Goal: Task Accomplishment & Management: Complete application form

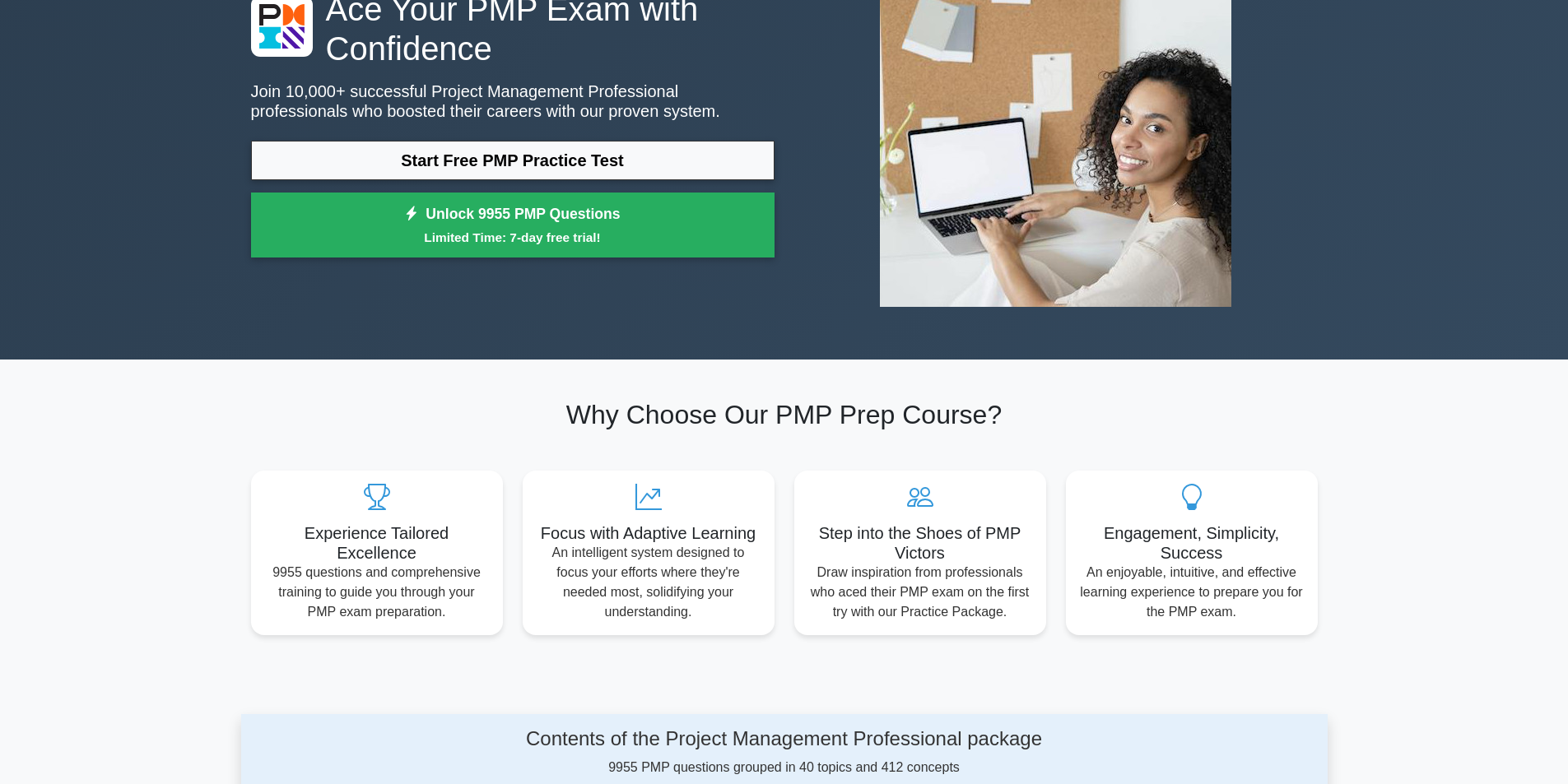
scroll to position [164, 0]
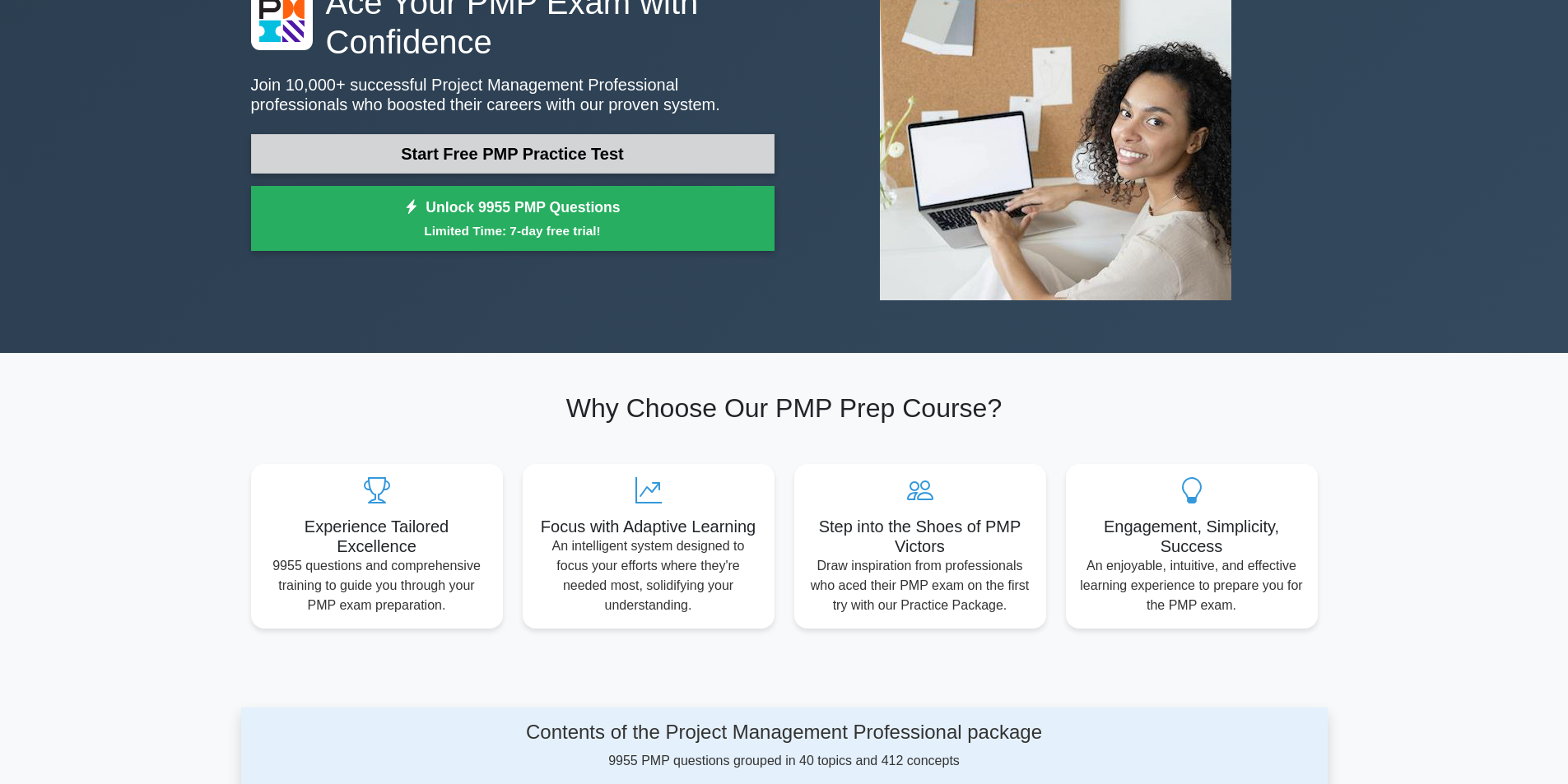
click at [524, 163] on link "Start Free PMP Practice Test" at bounding box center [513, 154] width 524 height 40
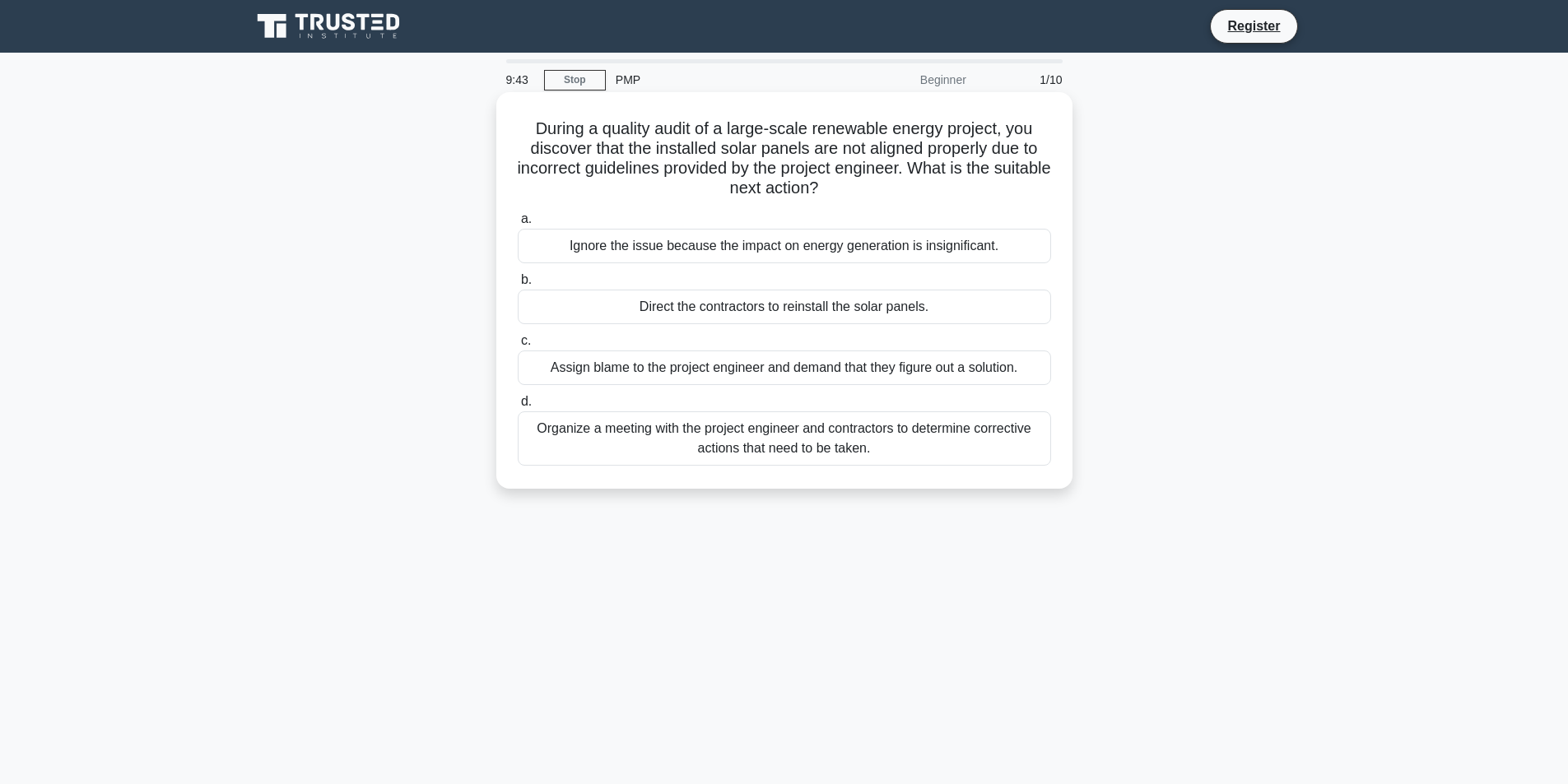
click at [862, 438] on div "Organize a meeting with the project engineer and contractors to determine corre…" at bounding box center [784, 438] width 534 height 54
click at [517, 407] on input "d. Organize a meeting with the project engineer and contractors to determine co…" at bounding box center [517, 402] width 0 height 11
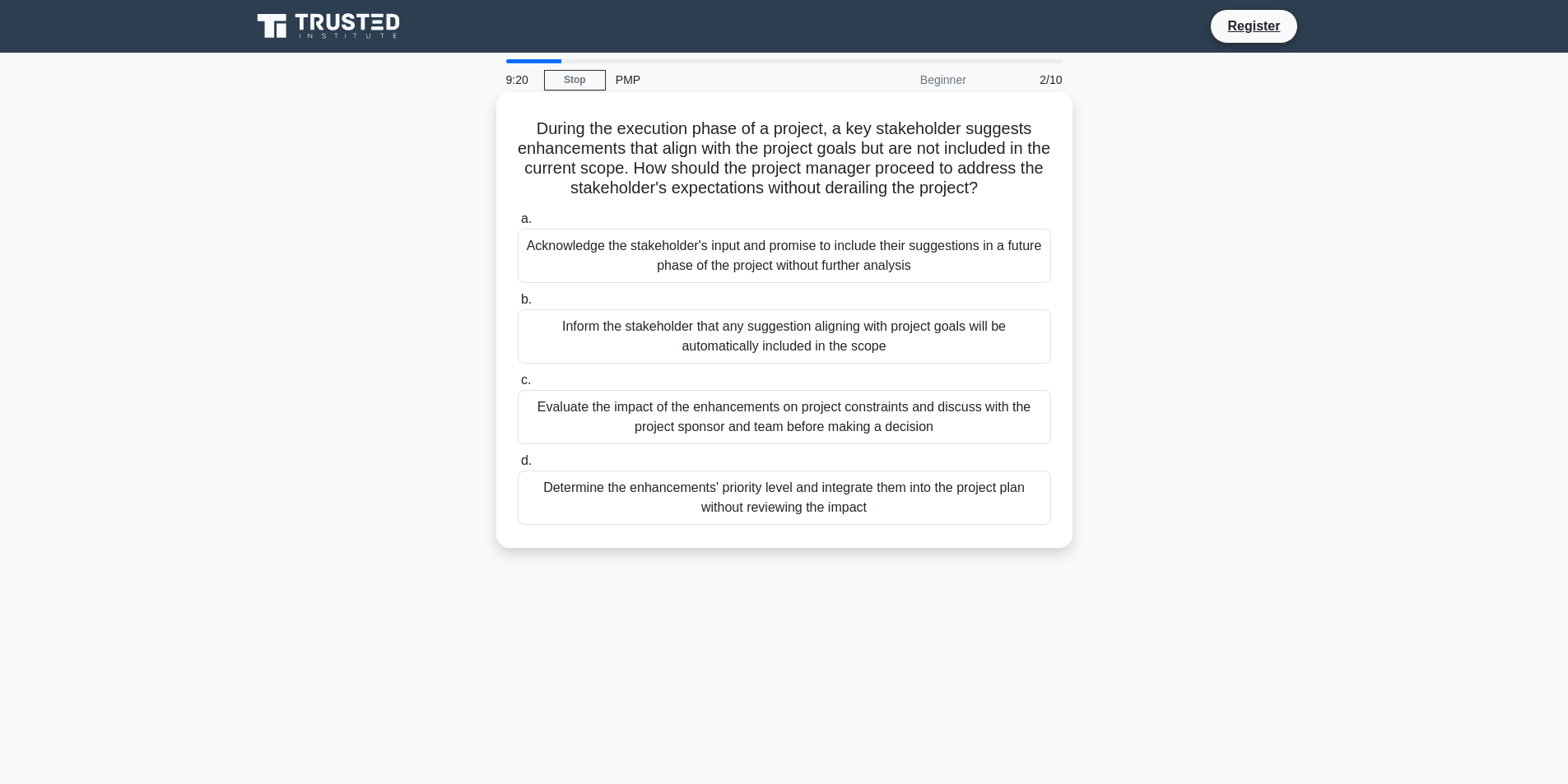
click at [919, 430] on div "Evaluate the impact of the enhancements on project constraints and discuss with…" at bounding box center [784, 417] width 534 height 54
click at [517, 386] on input "c. Evaluate the impact of the enhancements on project constraints and discuss w…" at bounding box center [517, 381] width 0 height 11
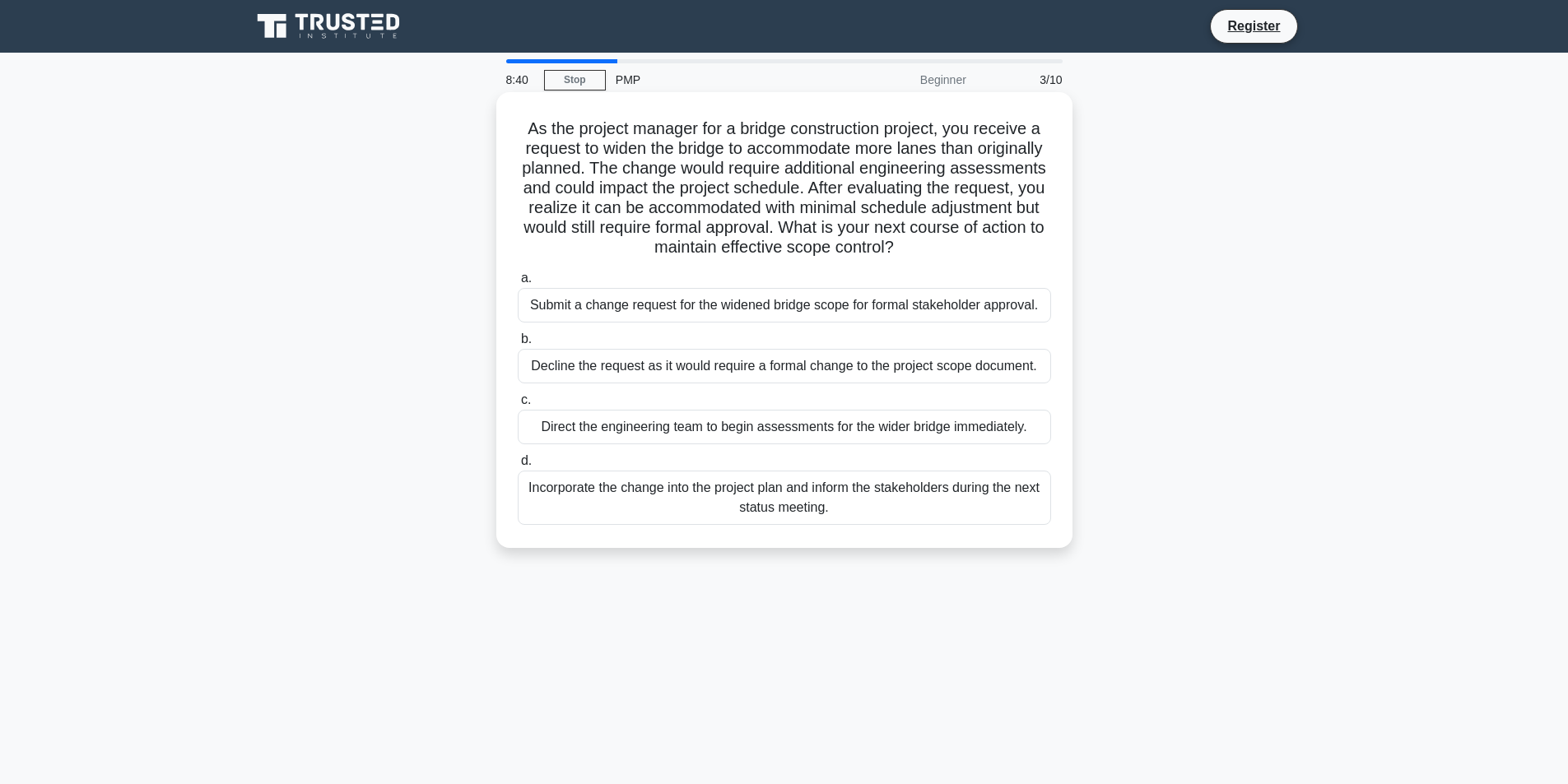
click at [799, 310] on div "Submit a change request for the widened bridge scope for formal stakeholder app…" at bounding box center [784, 305] width 534 height 34
click at [517, 284] on input "a. Submit a change request for the widened bridge scope for formal stakeholder …" at bounding box center [517, 279] width 0 height 11
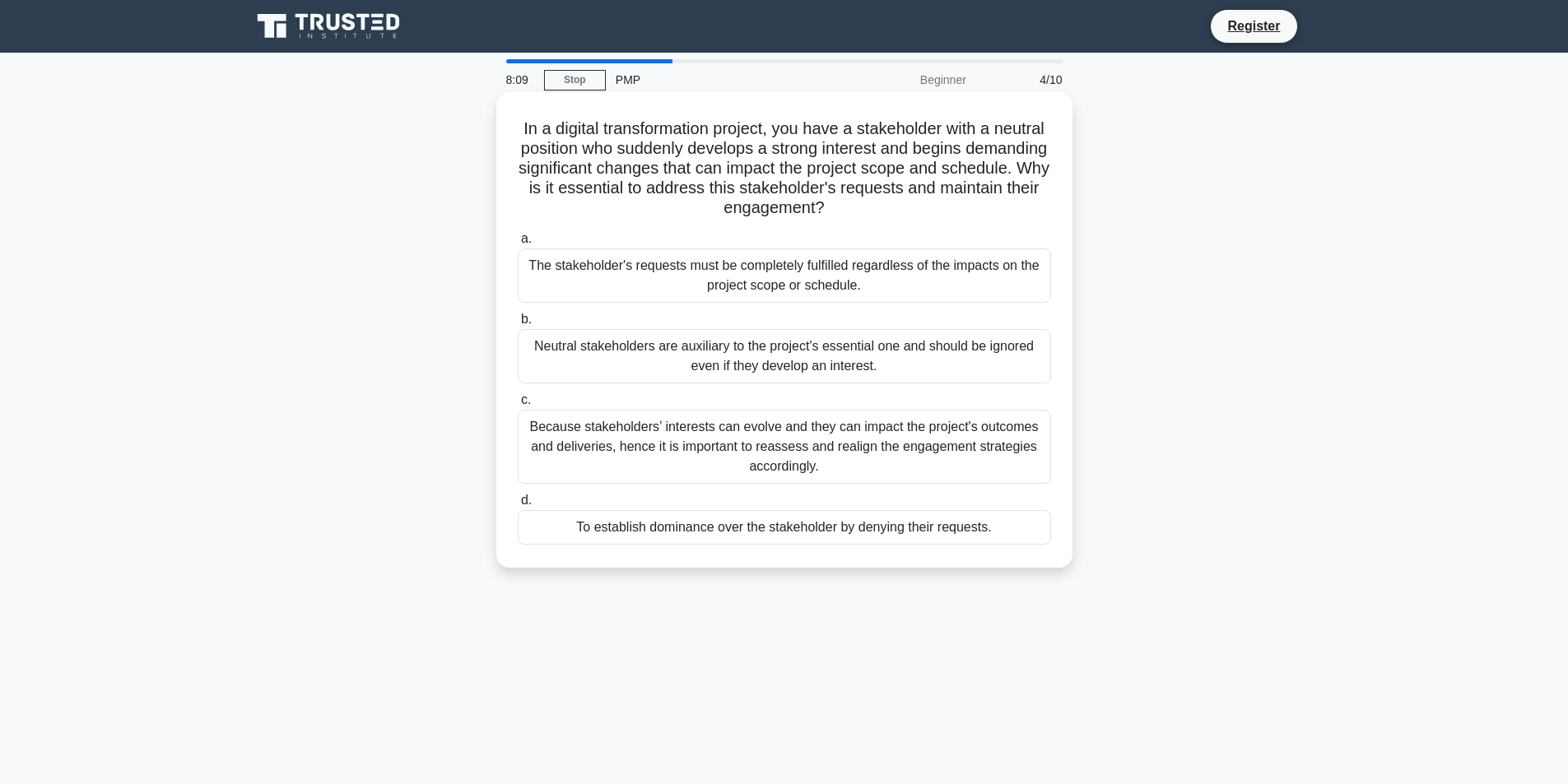
click at [838, 464] on div "Because stakeholders’ interests can evolve and they can impact the project's ou…" at bounding box center [784, 447] width 534 height 74
click at [517, 406] on input "c. Because stakeholders’ interests can evolve and they can impact the project's…" at bounding box center [517, 400] width 0 height 11
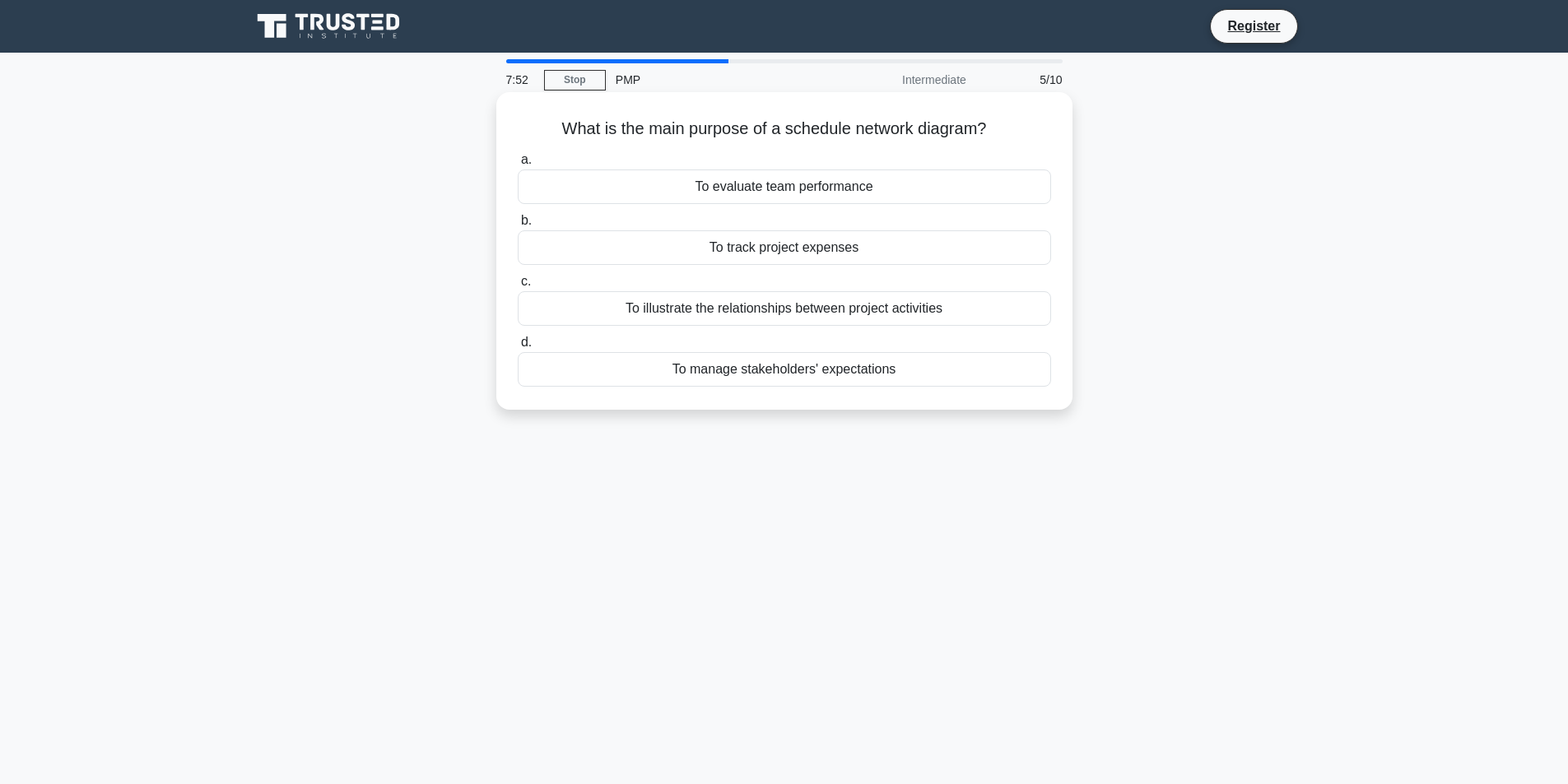
click at [816, 318] on div "To illustrate the relationships between project activities" at bounding box center [784, 309] width 534 height 34
click at [517, 287] on input "c. To illustrate the relationships between project activities" at bounding box center [517, 282] width 0 height 11
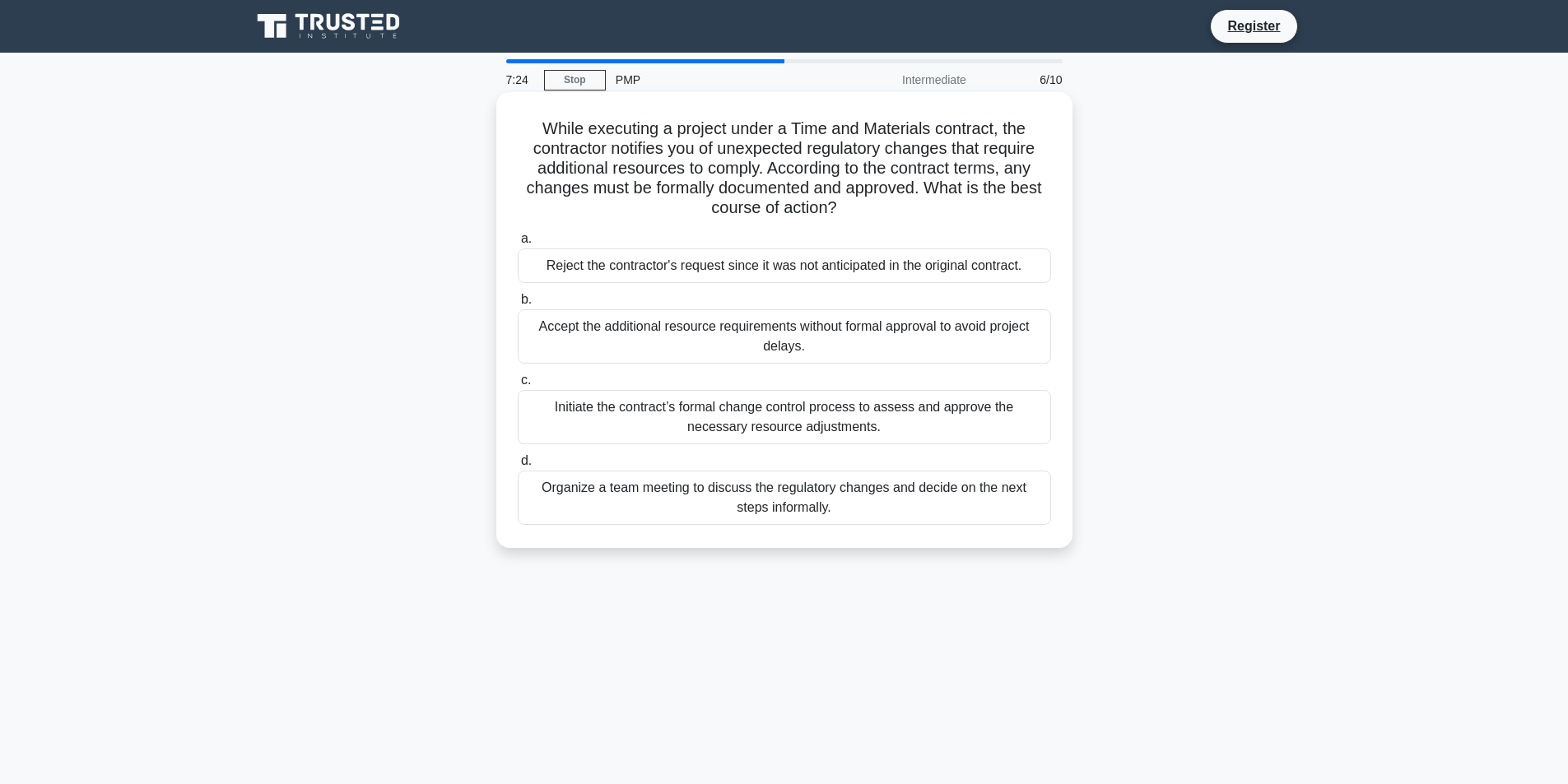
click at [855, 426] on div "Initiate the contract’s formal change control process to assess and approve the…" at bounding box center [784, 417] width 534 height 54
click at [517, 386] on input "c. Initiate the contract’s formal change control process to assess and approve …" at bounding box center [517, 381] width 0 height 11
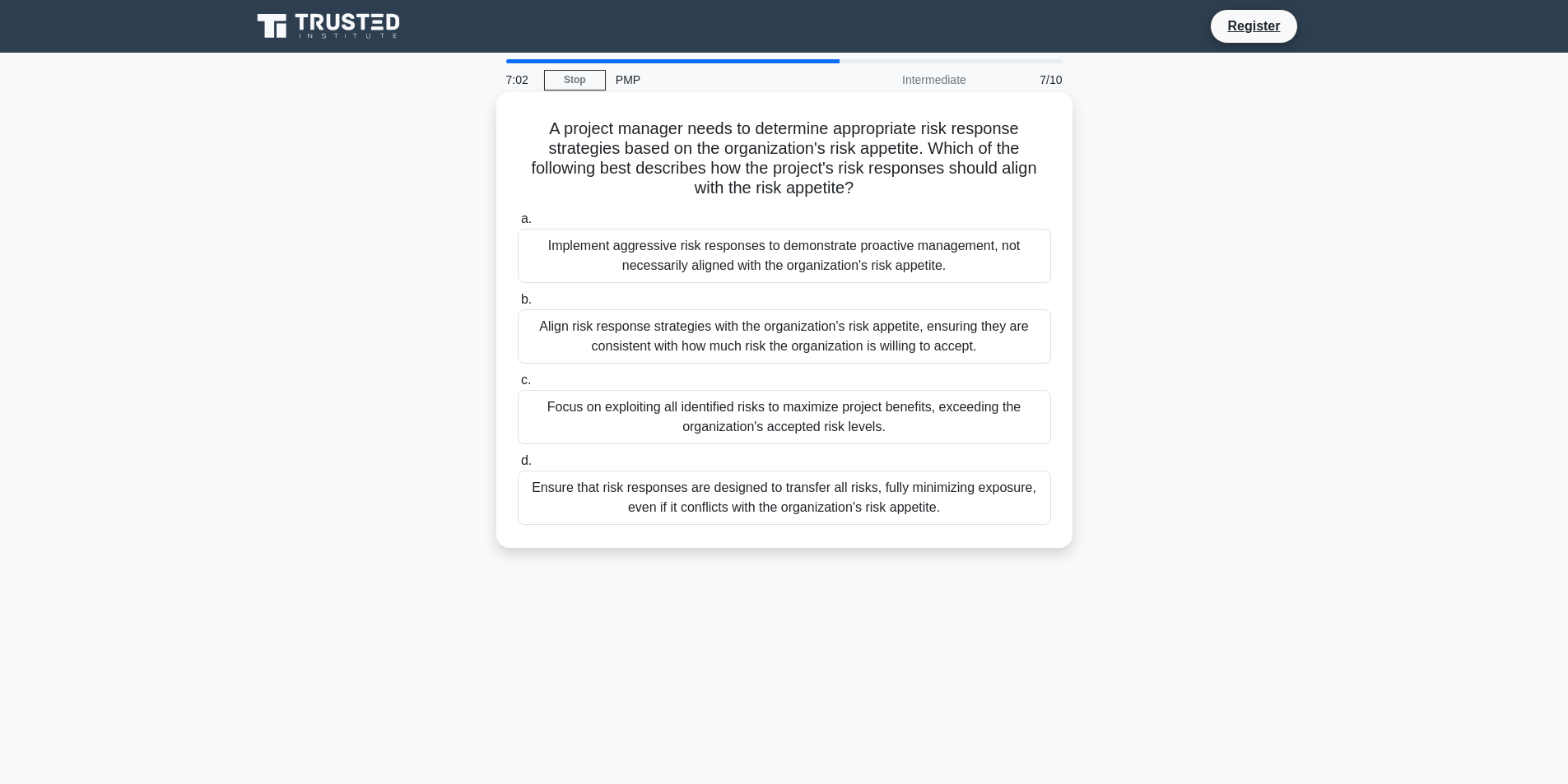
click at [777, 343] on div "Align risk response strategies with the organization's risk appetite, ensuring …" at bounding box center [784, 337] width 534 height 54
click at [517, 305] on input "b. Align risk response strategies with the organization's risk appetite, ensuri…" at bounding box center [517, 300] width 0 height 11
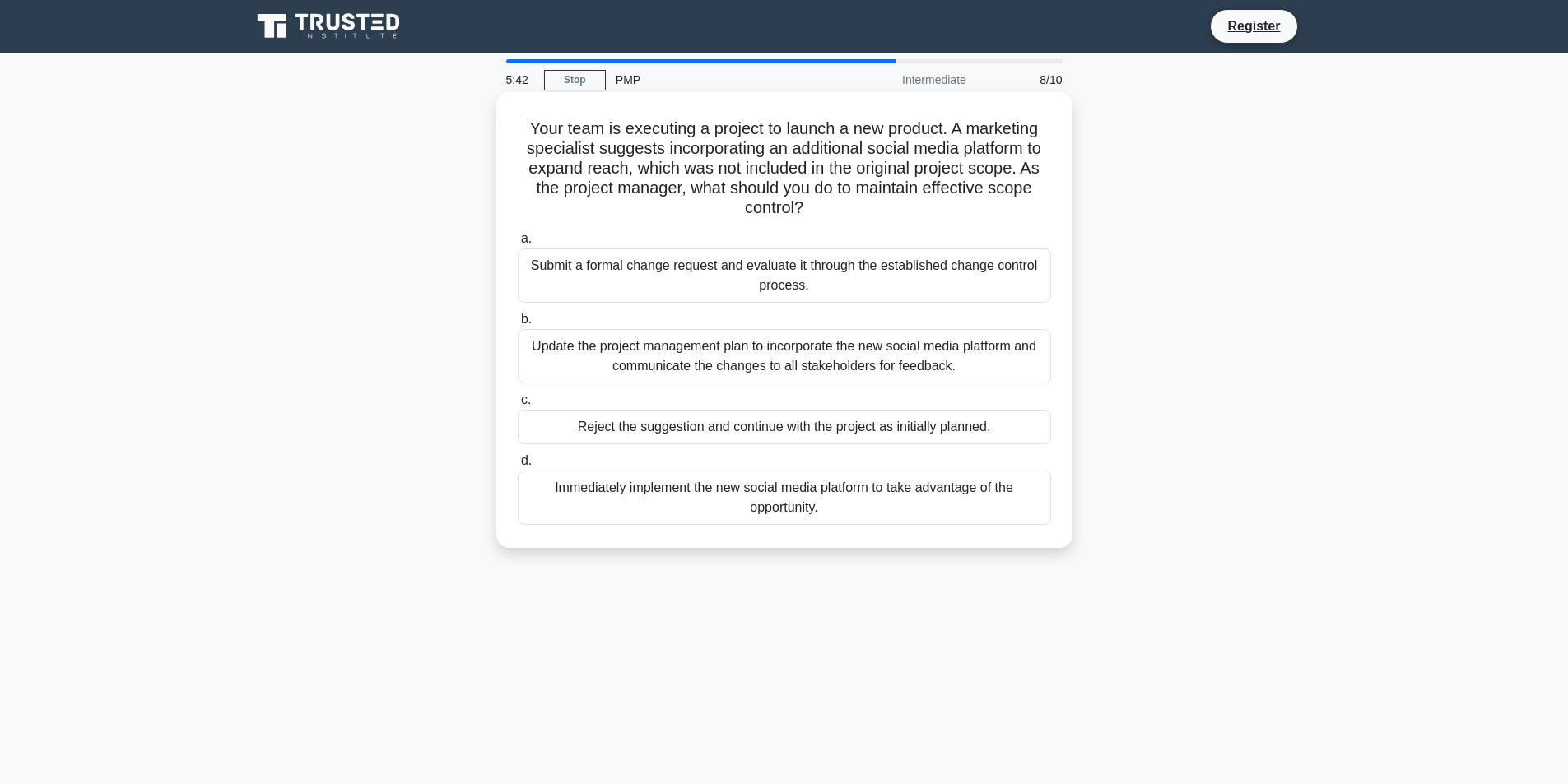
click at [877, 286] on div "Submit a formal change request and evaluate it through the established change c…" at bounding box center [784, 276] width 534 height 54
click at [517, 244] on input "a. Submit a formal change request and evaluate it through the established chang…" at bounding box center [517, 240] width 0 height 11
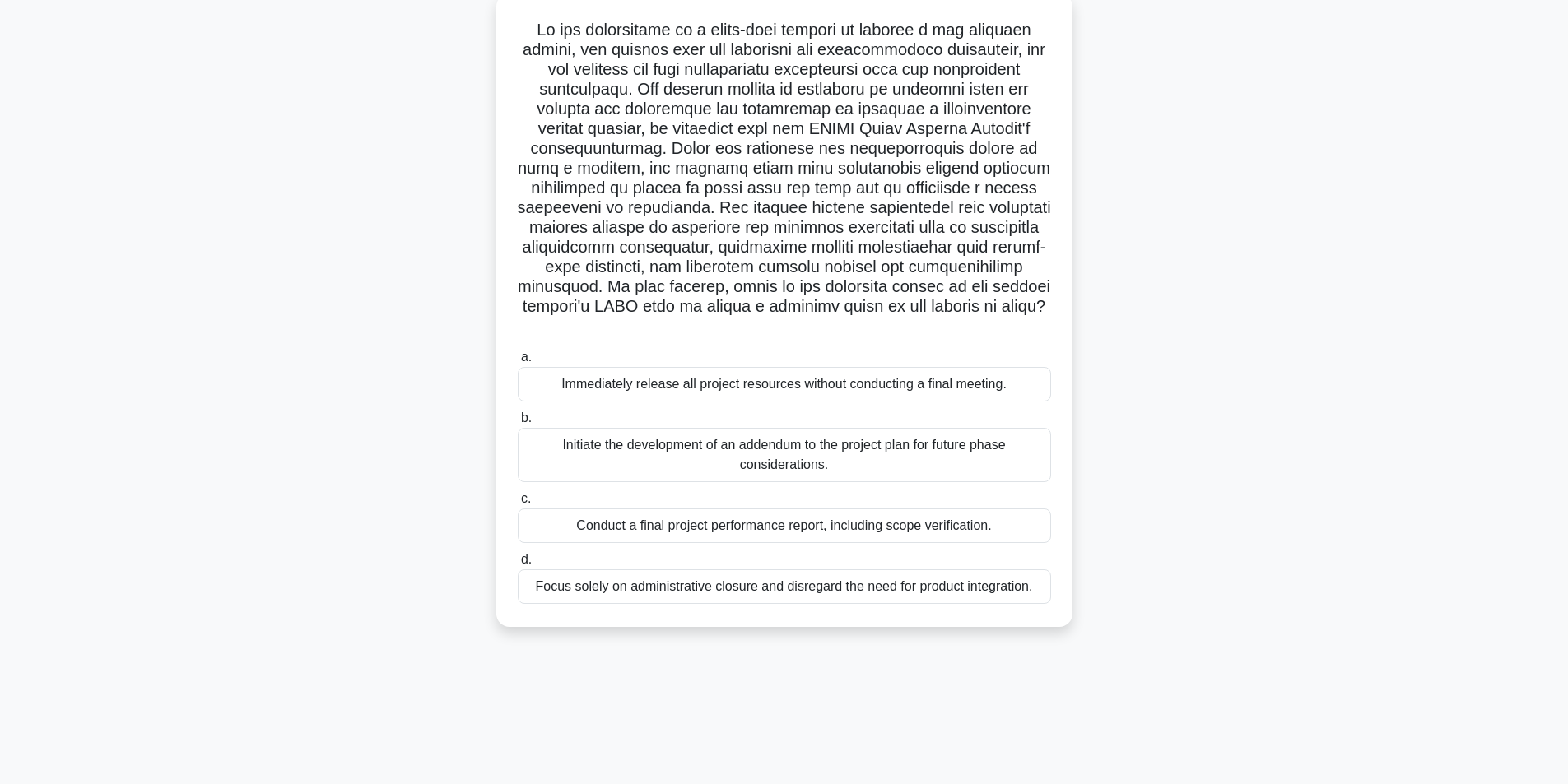
scroll to position [104, 0]
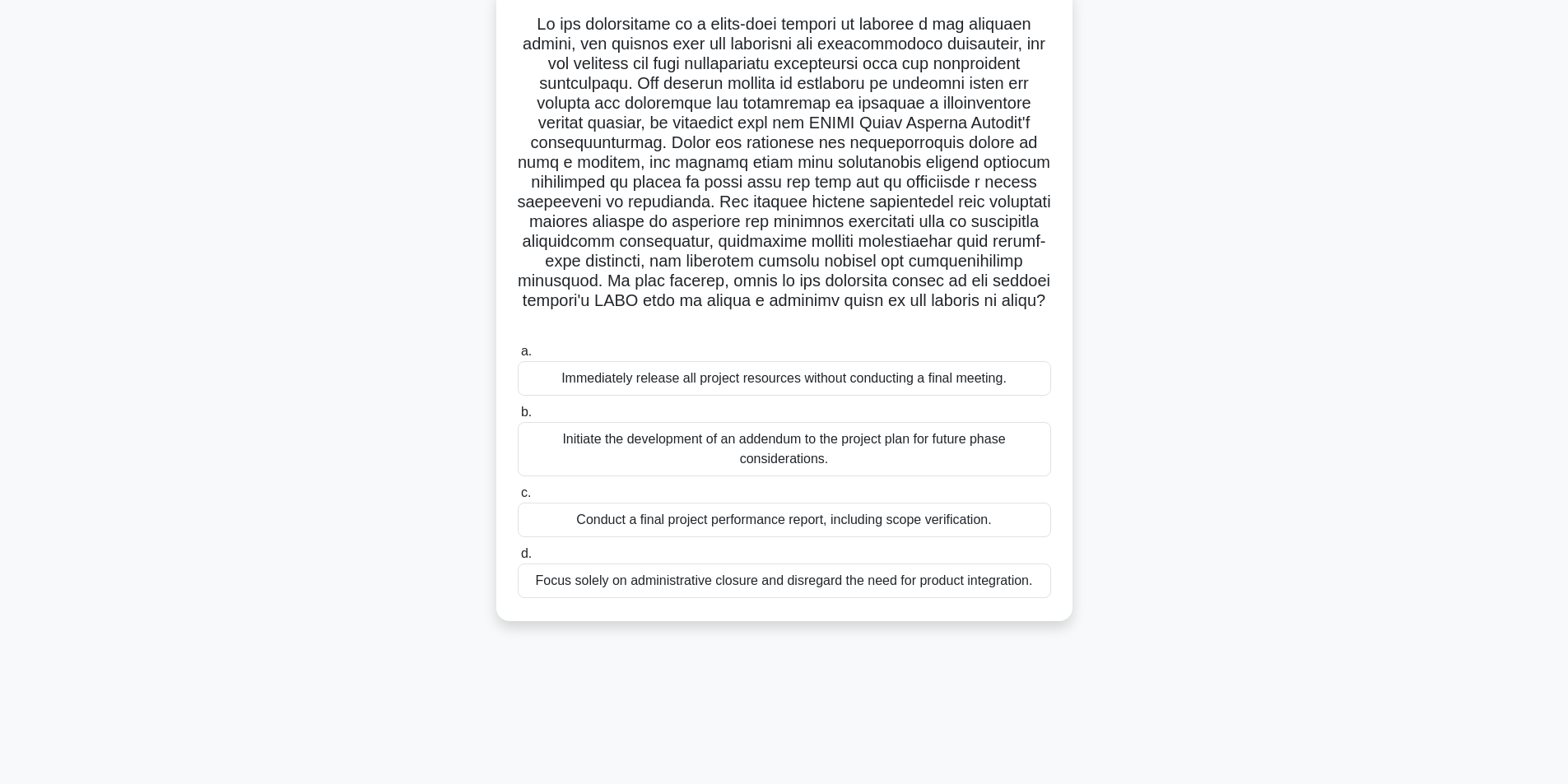
click at [916, 459] on div "Initiate the development of an addendum to the project plan for future phase co…" at bounding box center [784, 449] width 534 height 54
click at [517, 418] on input "b. Initiate the development of an addendum to the project plan for future phase…" at bounding box center [517, 413] width 0 height 11
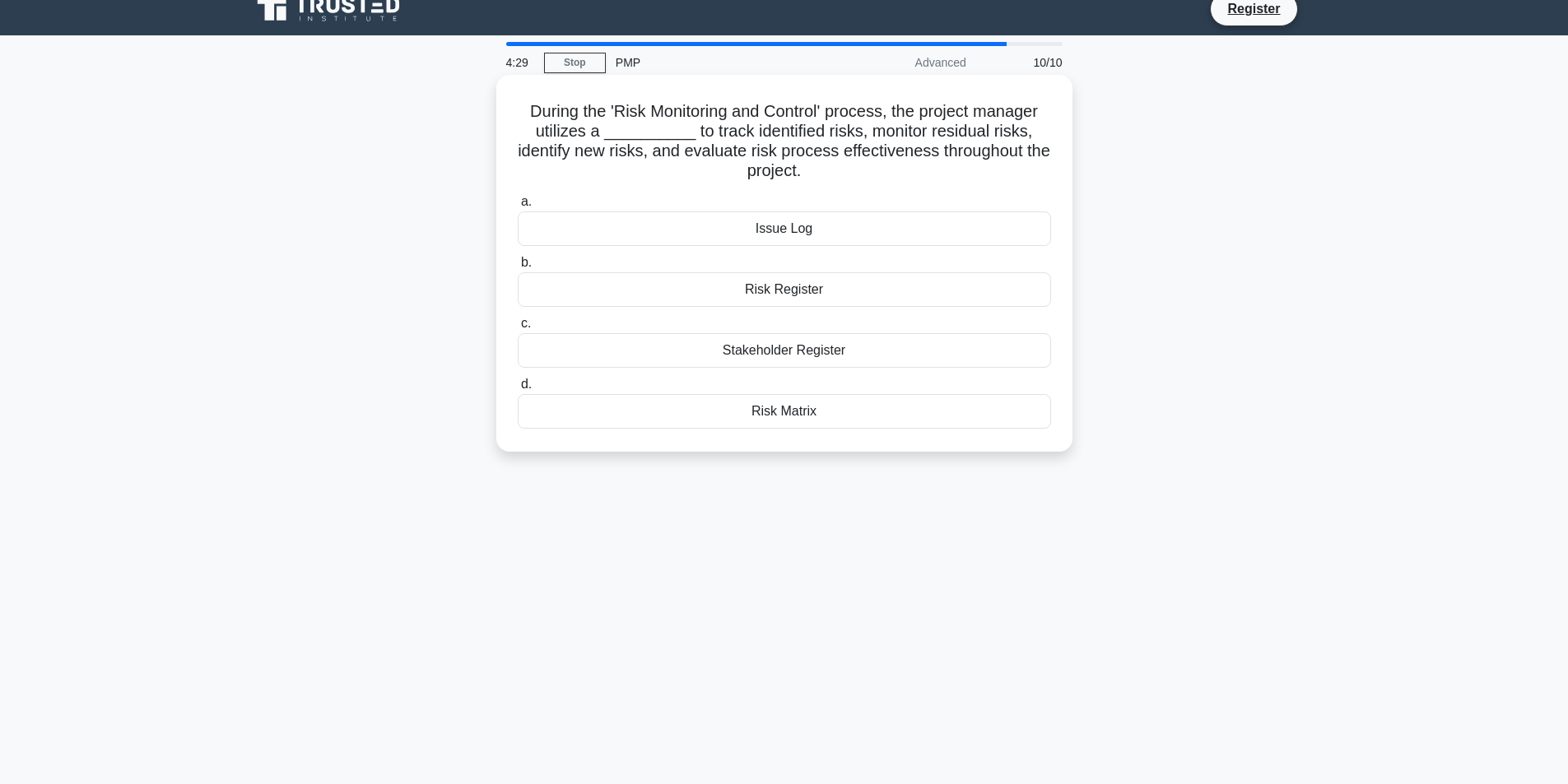
scroll to position [0, 0]
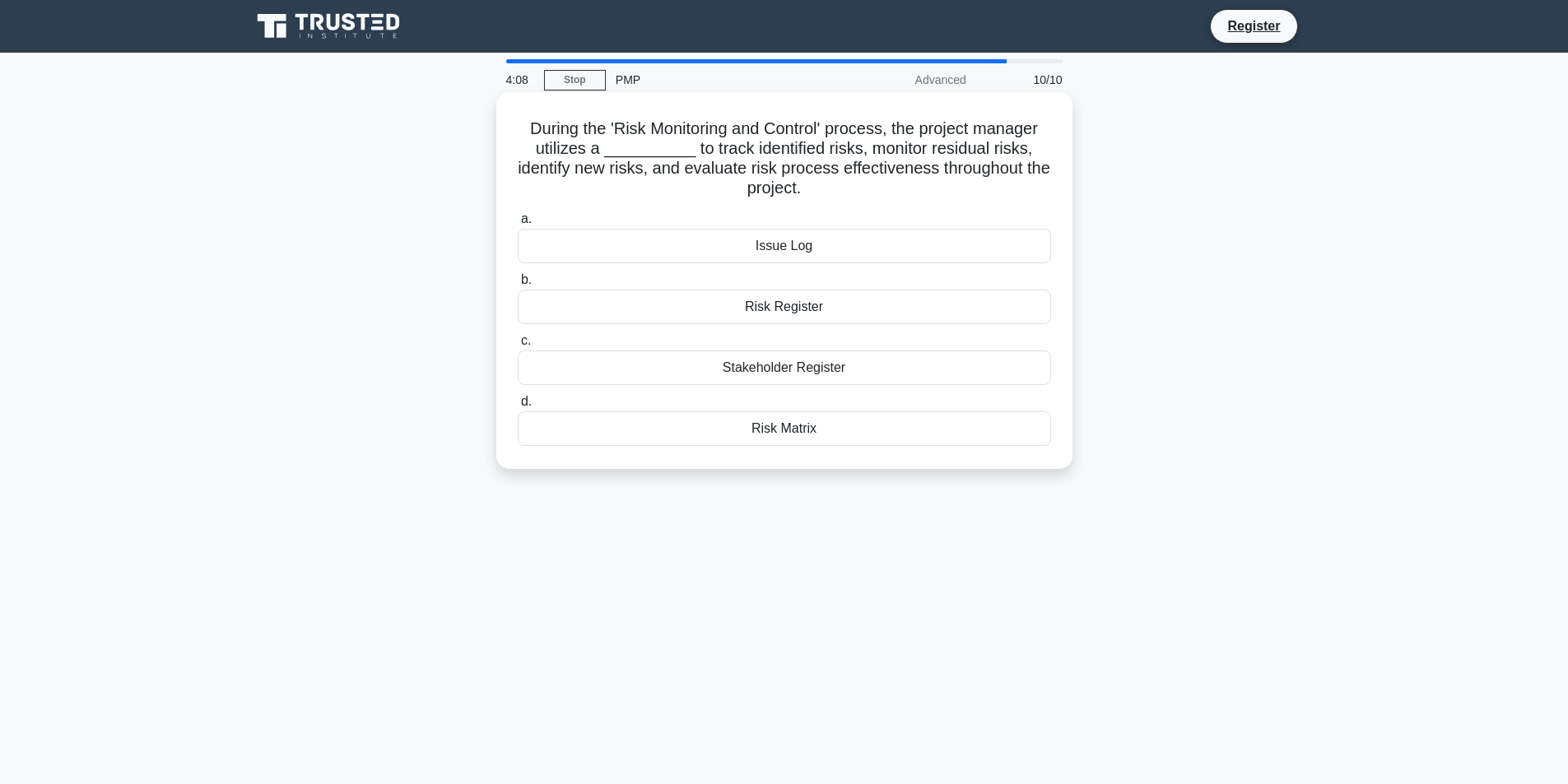
click at [810, 427] on div "Risk Matrix" at bounding box center [784, 428] width 534 height 34
click at [517, 407] on input "d. Risk Matrix" at bounding box center [517, 402] width 0 height 11
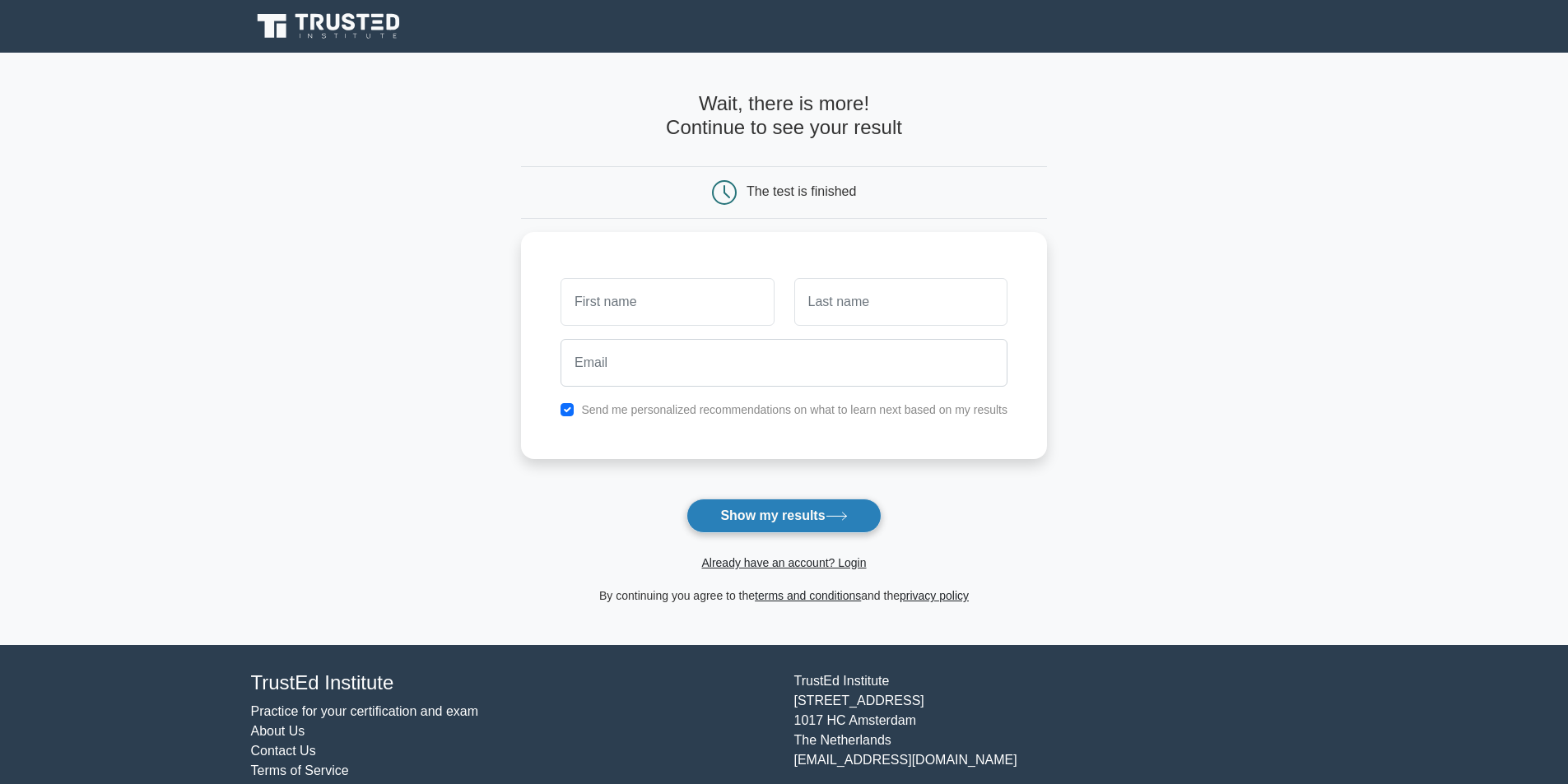
click at [782, 529] on button "Show my results" at bounding box center [783, 516] width 194 height 34
click at [670, 297] on input "text" at bounding box center [667, 298] width 213 height 48
click at [614, 297] on input "text" at bounding box center [667, 298] width 213 height 48
click at [855, 516] on button "Show my results" at bounding box center [783, 516] width 194 height 34
click at [652, 299] on input "text" at bounding box center [667, 298] width 213 height 48
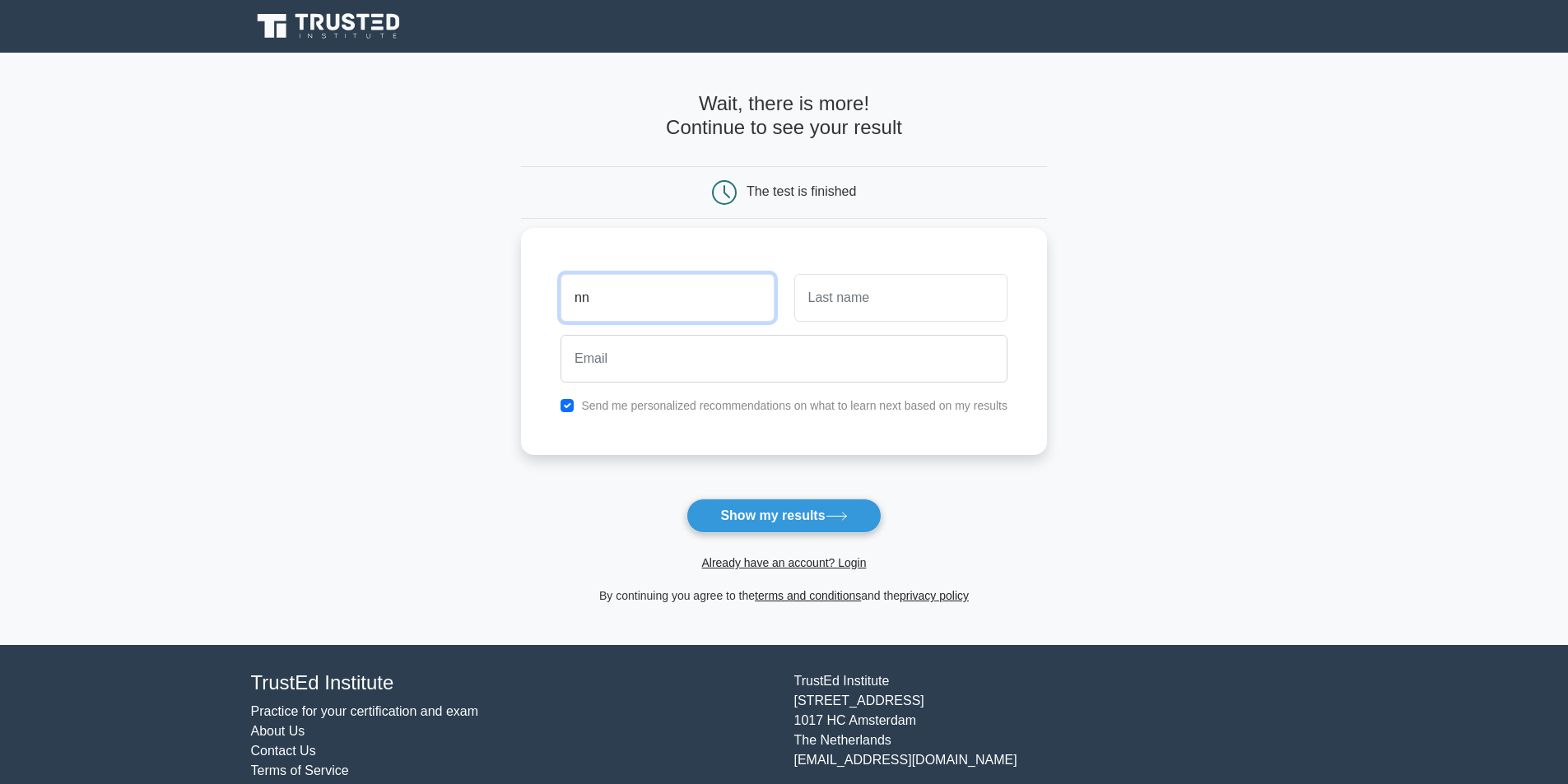
type input "nn"
click at [829, 293] on input "text" at bounding box center [900, 298] width 213 height 48
type input "$^^"
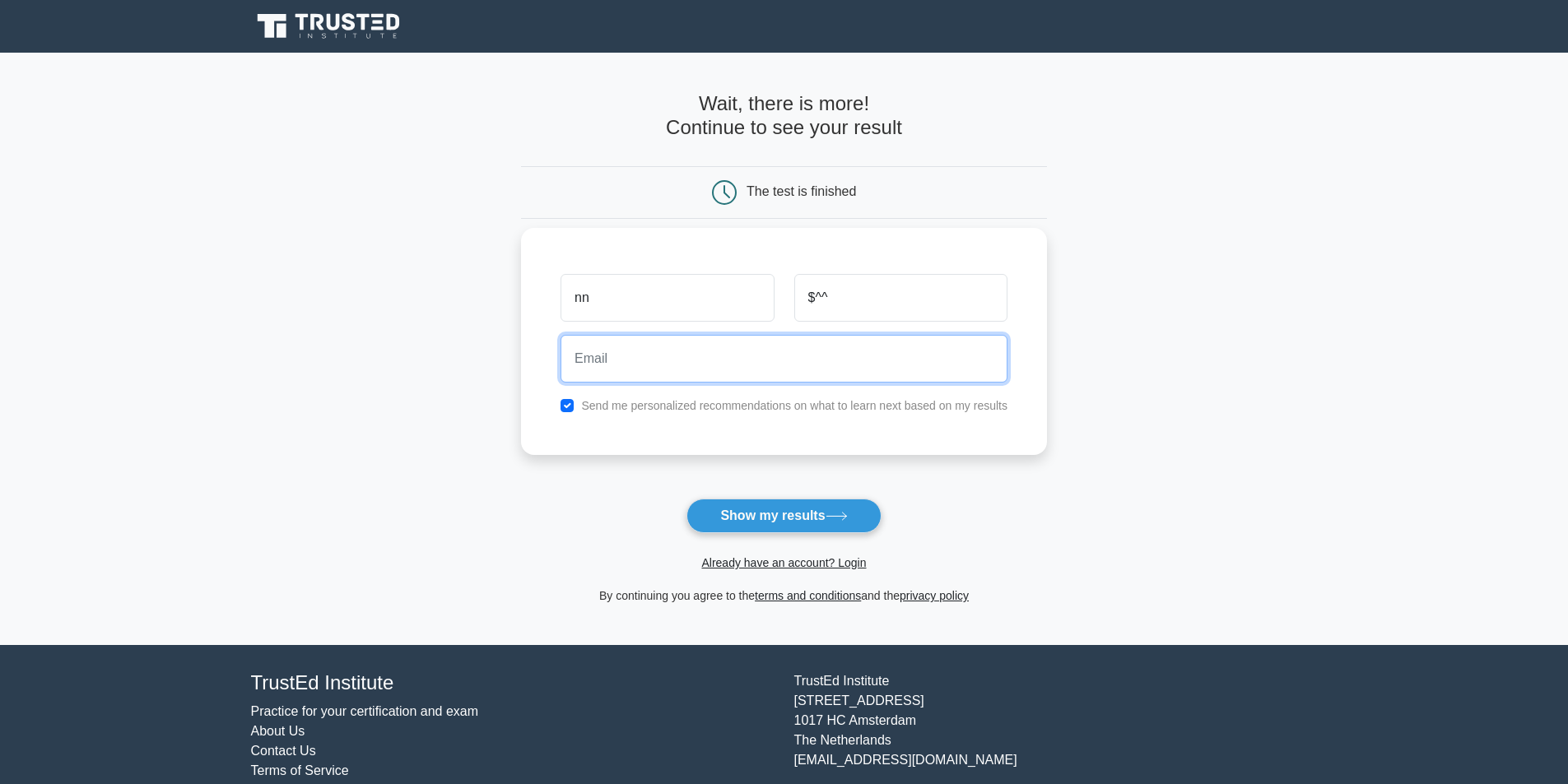
click at [740, 351] on input "email" at bounding box center [784, 358] width 446 height 48
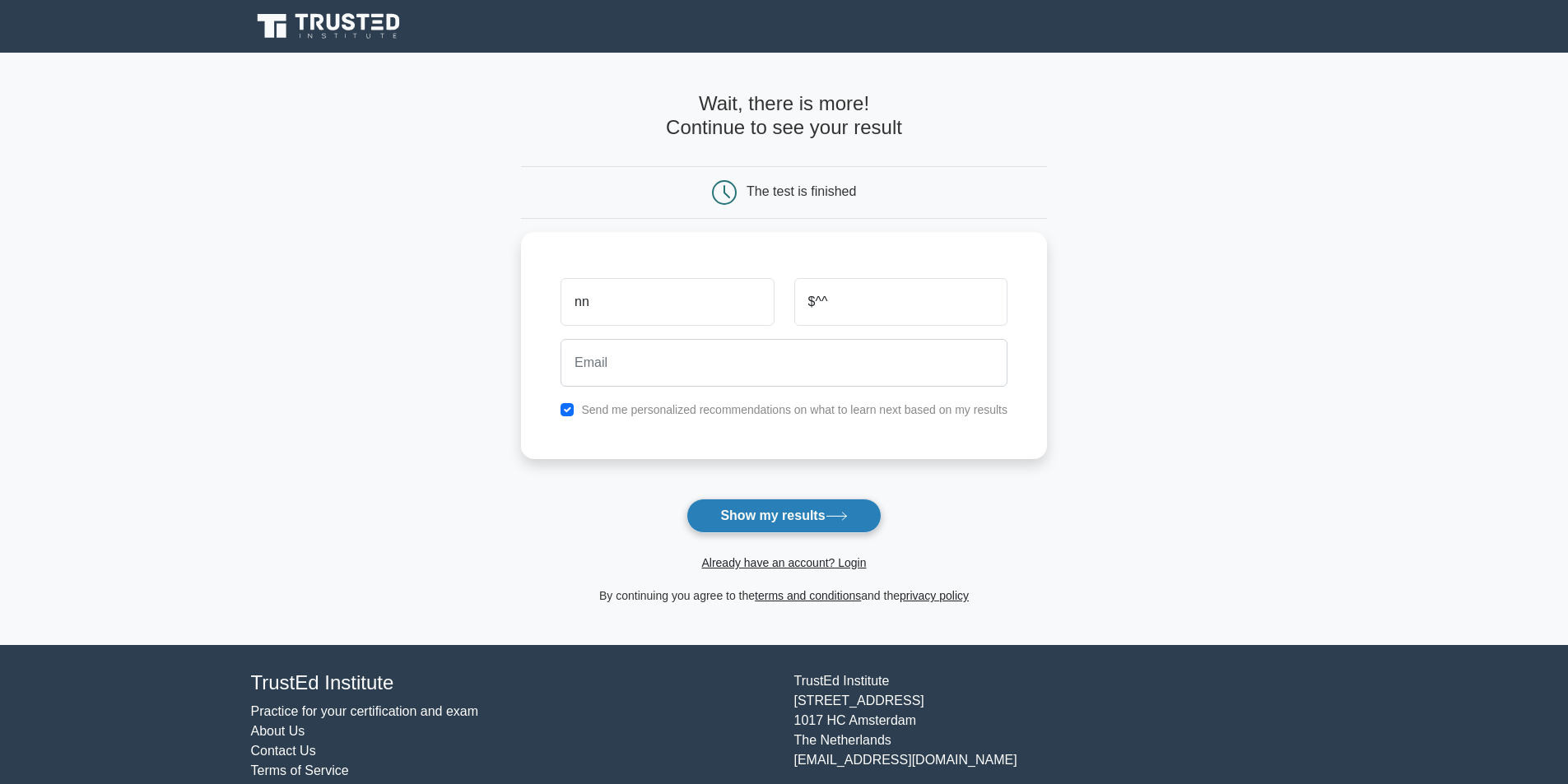
click at [842, 527] on button "Show my results" at bounding box center [783, 516] width 194 height 34
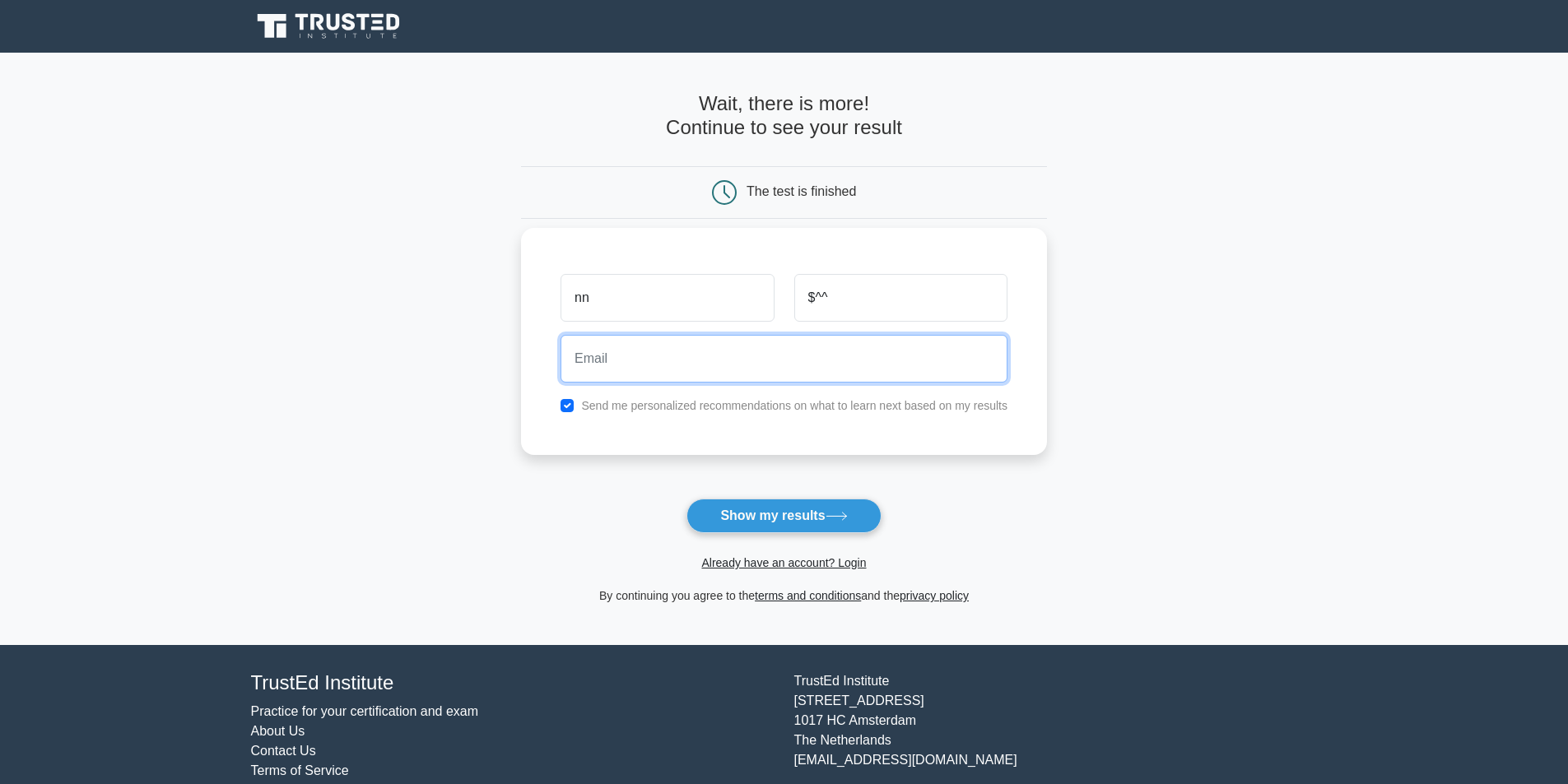
click at [694, 348] on input "email" at bounding box center [784, 358] width 446 height 48
type input "A"
type input "[EMAIL_ADDRESS][DOMAIN_NAME]"
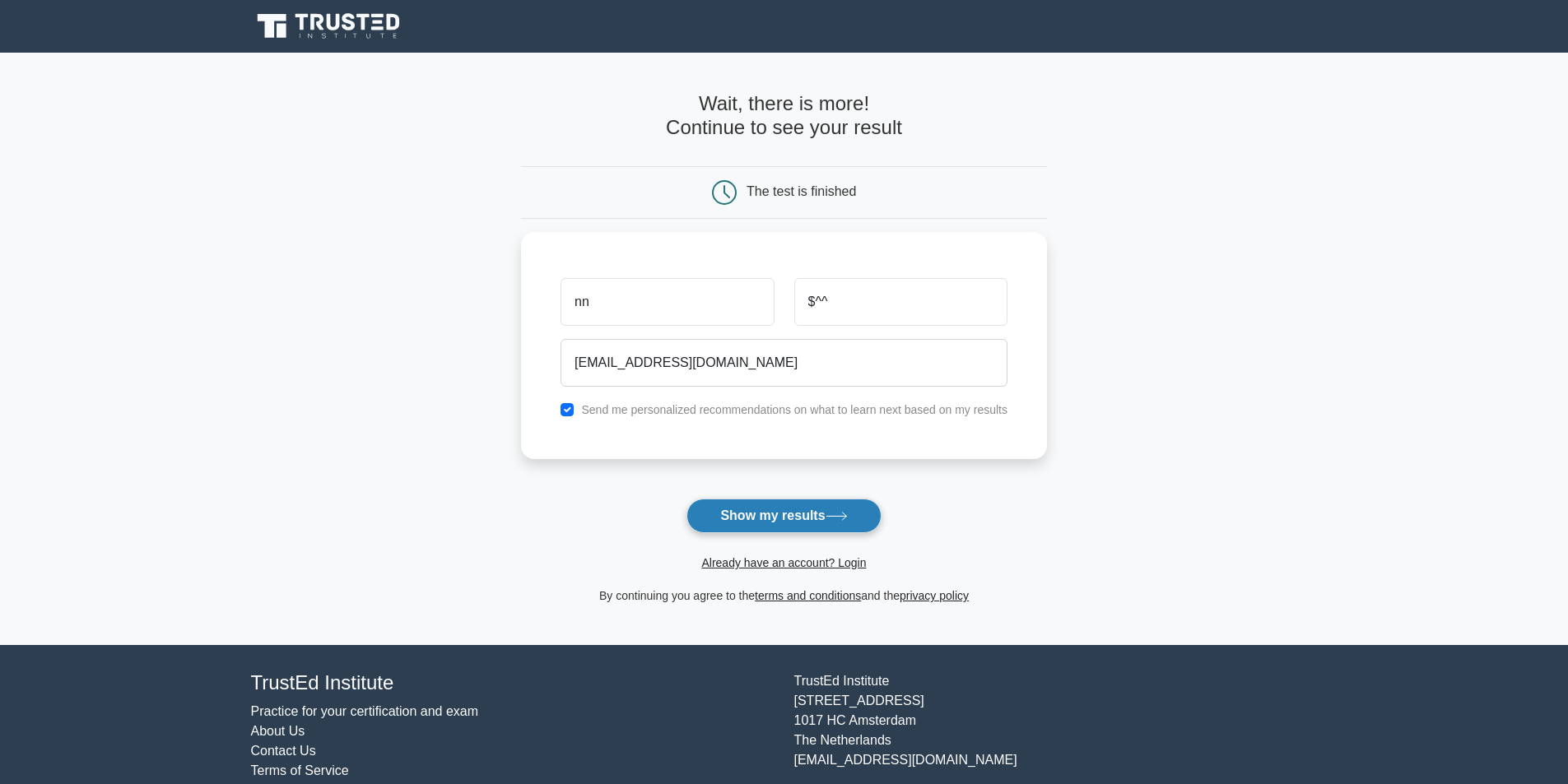
click at [808, 513] on button "Show my results" at bounding box center [783, 516] width 194 height 34
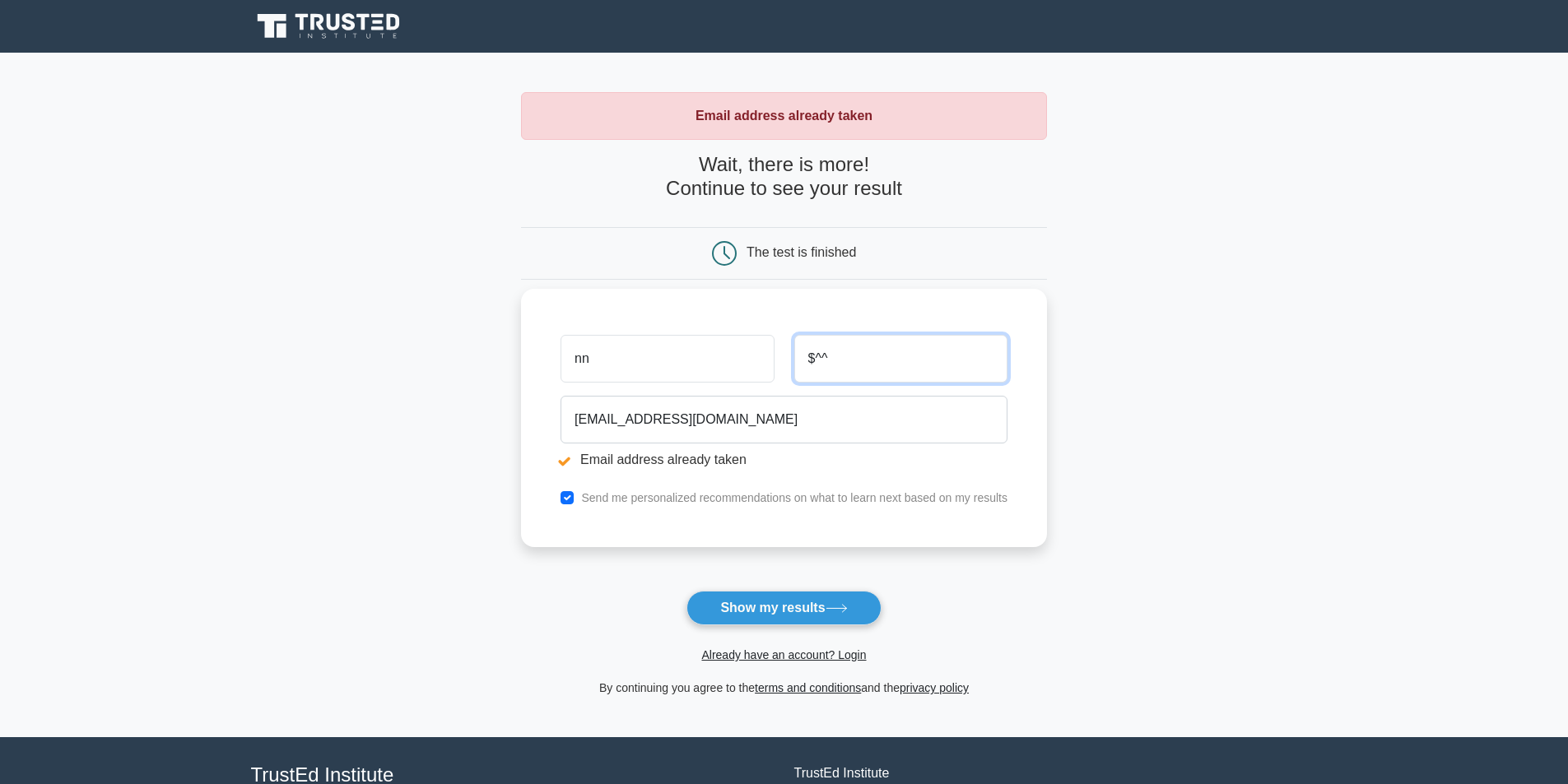
drag, startPoint x: 867, startPoint y: 373, endPoint x: 845, endPoint y: 375, distance: 22.1
click at [845, 375] on input "$^^" at bounding box center [900, 358] width 213 height 48
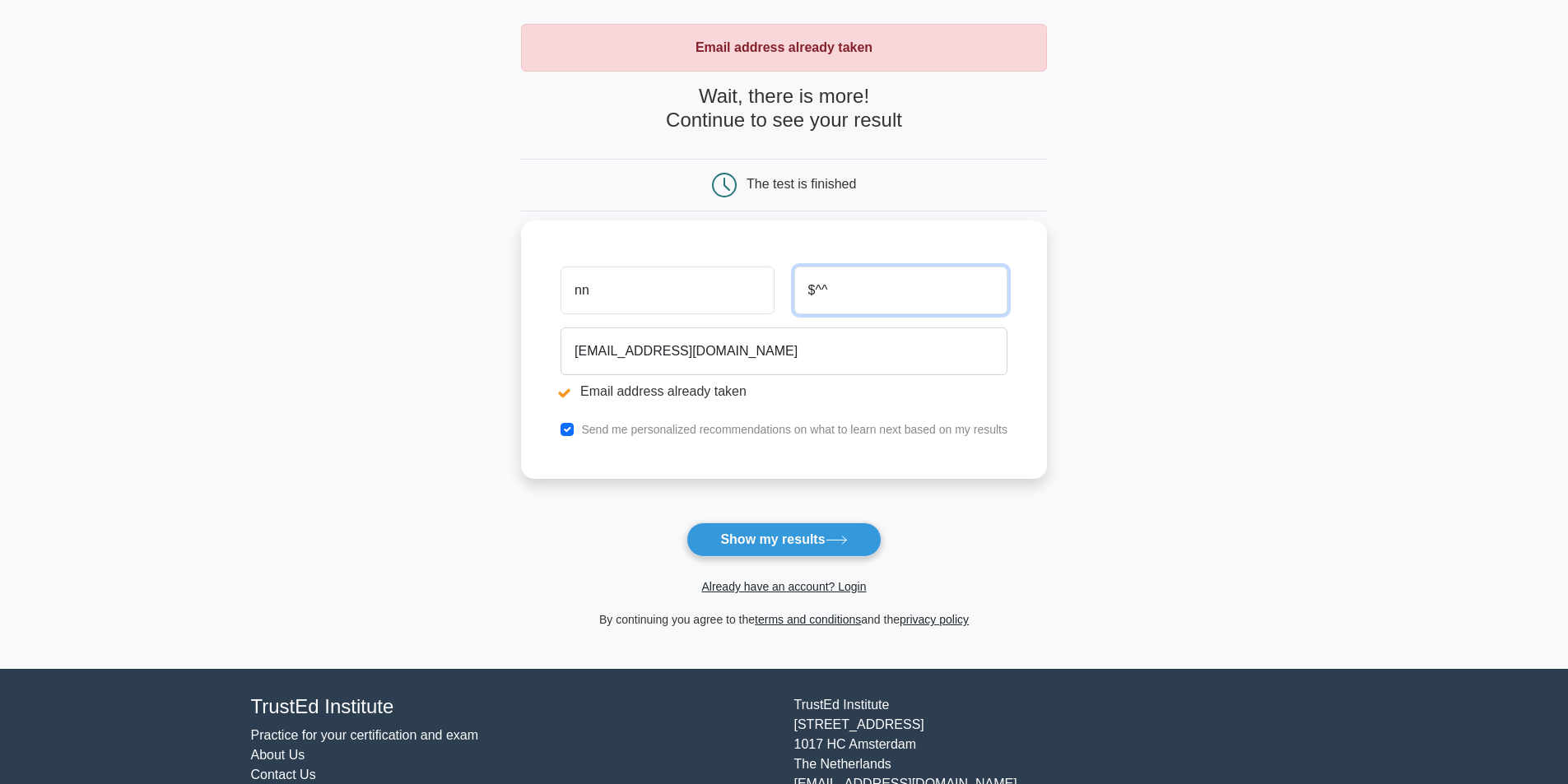
scroll to position [136, 0]
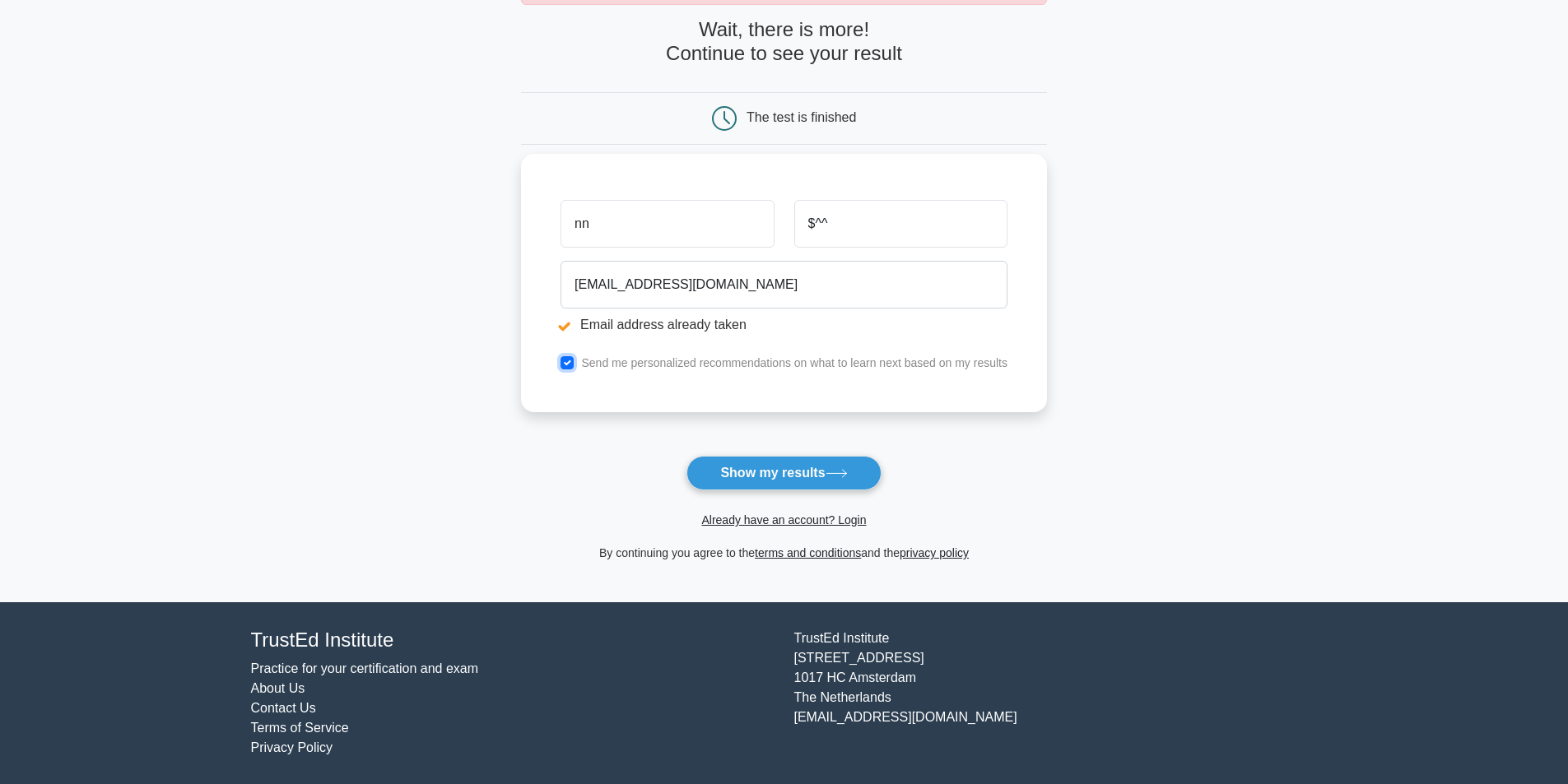
click at [570, 362] on input "checkbox" at bounding box center [567, 363] width 14 height 14
checkbox input "false"
drag, startPoint x: 861, startPoint y: 217, endPoint x: 743, endPoint y: 220, distance: 118.0
click at [743, 220] on div "nn $^^" at bounding box center [784, 223] width 466 height 61
type input "nn"
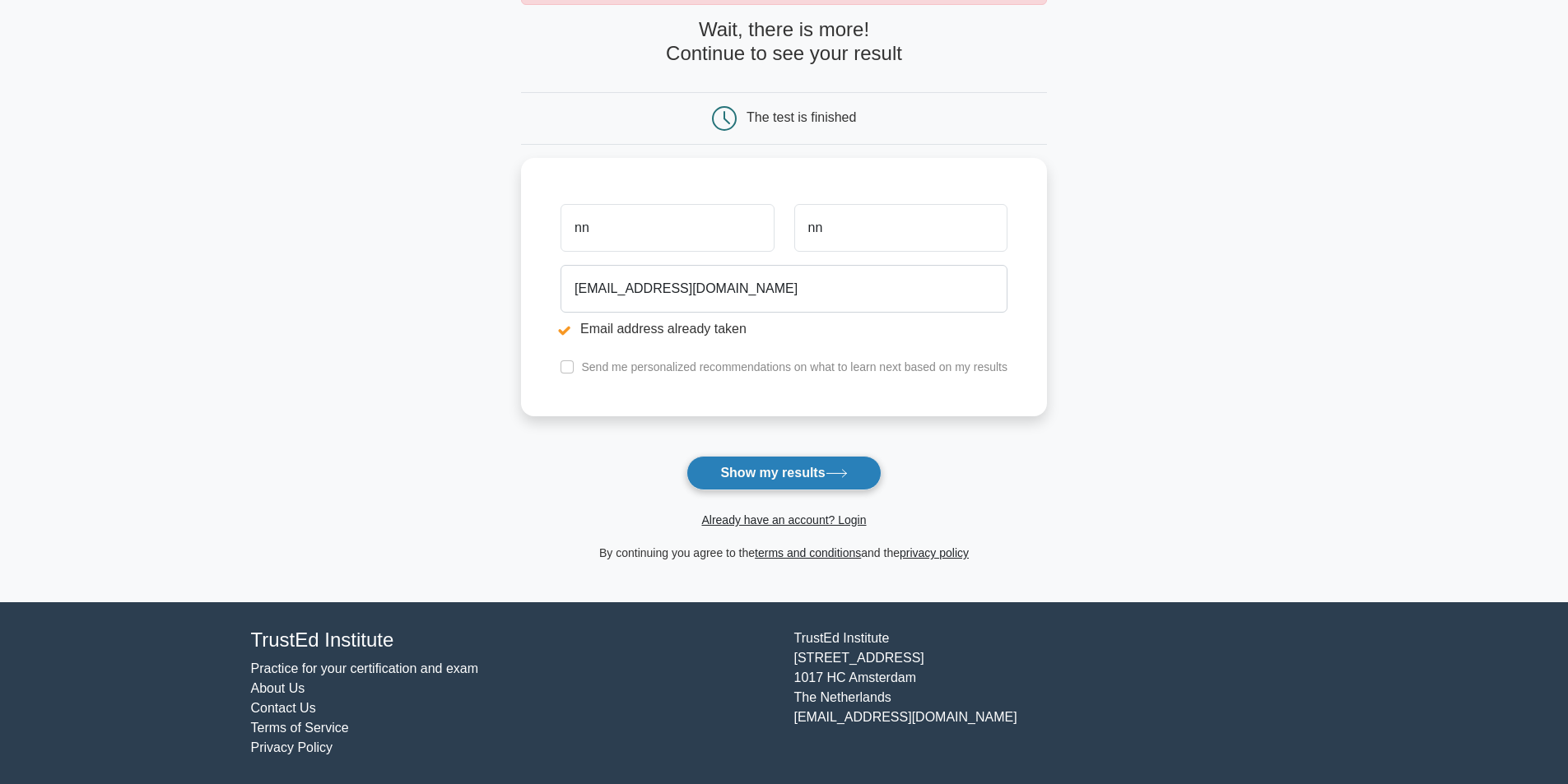
click at [728, 482] on button "Show my results" at bounding box center [783, 473] width 194 height 34
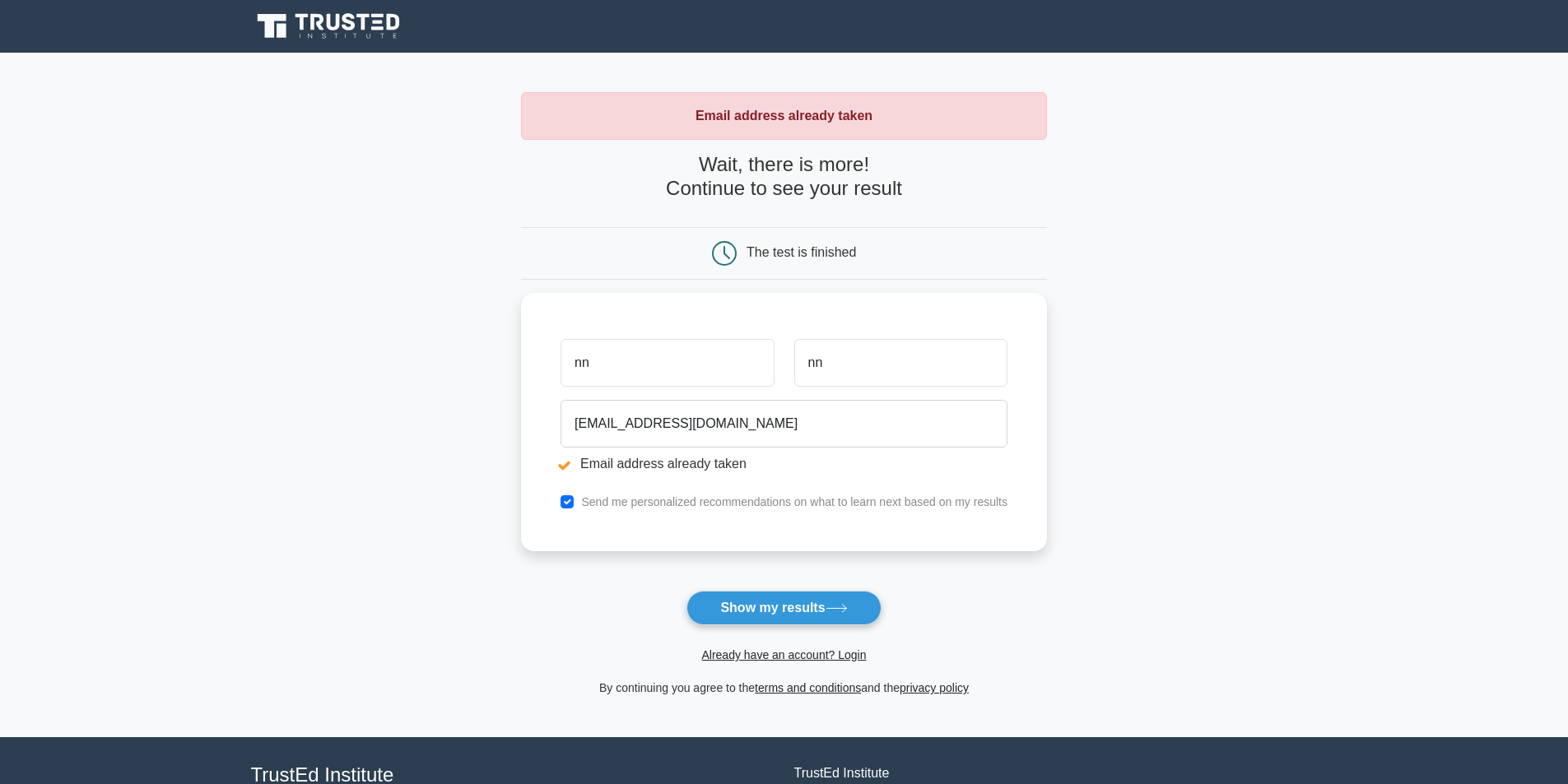
click at [784, 250] on div "The test is finished" at bounding box center [801, 251] width 110 height 14
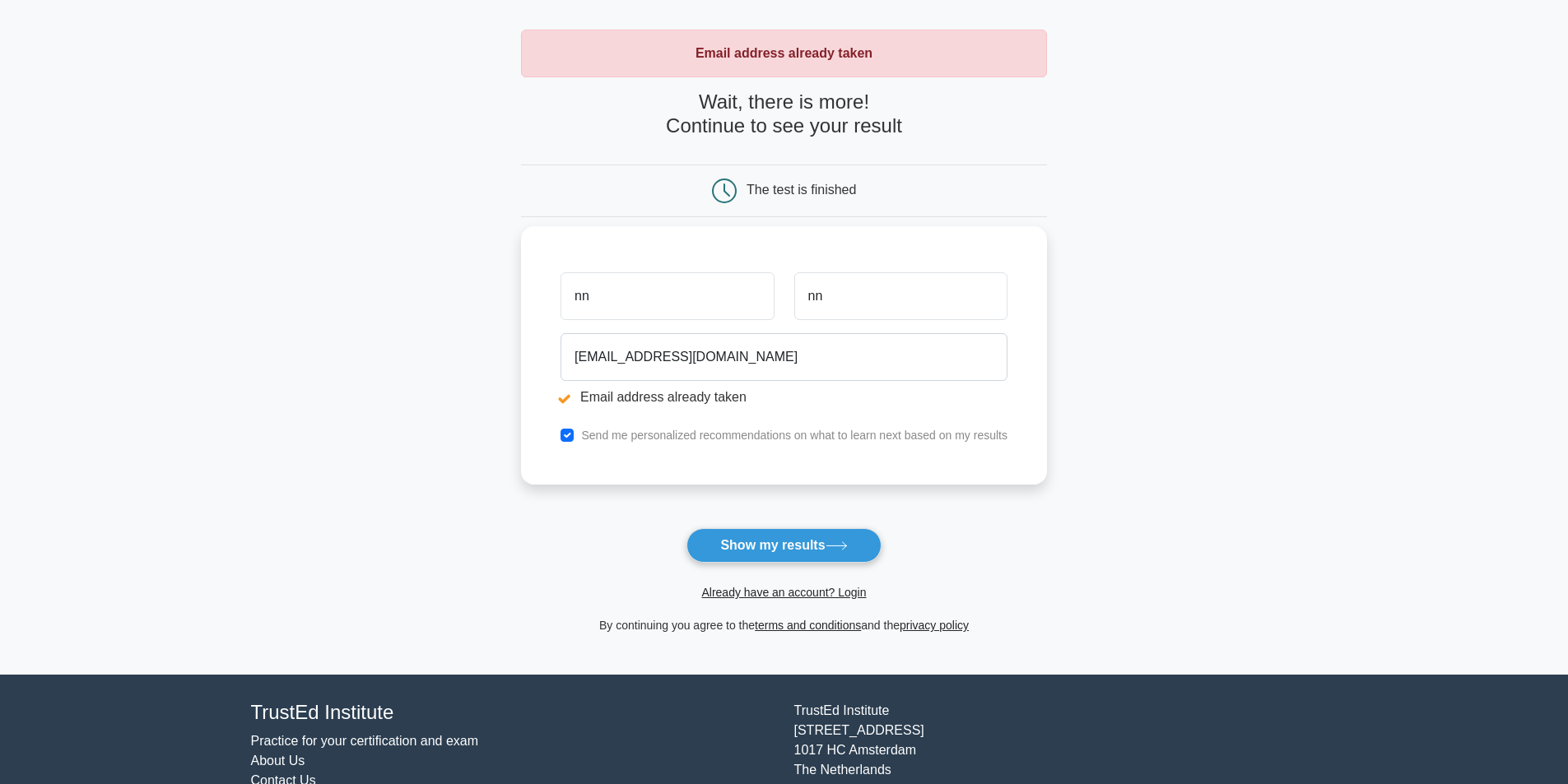
scroll to position [136, 0]
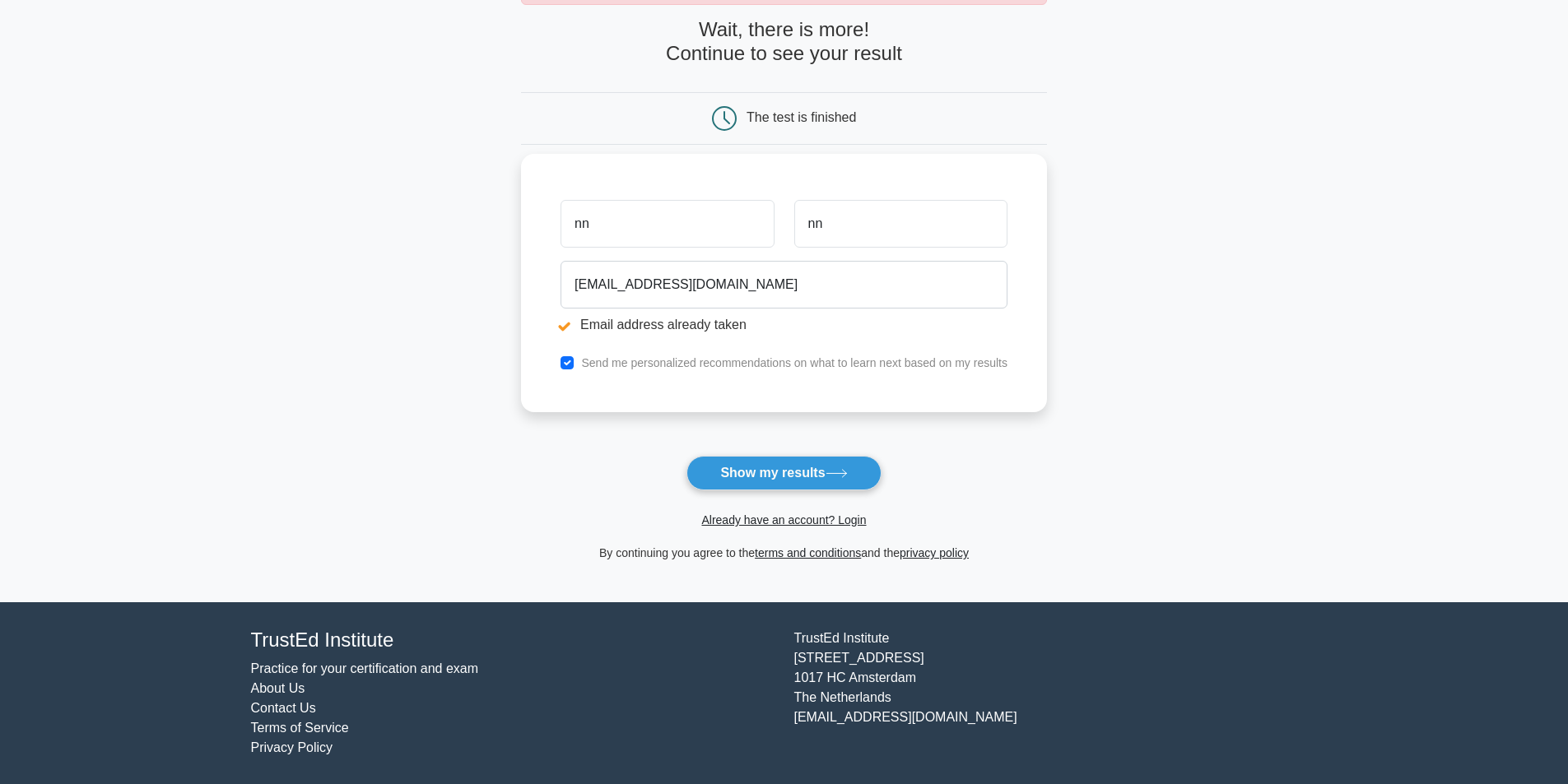
click at [570, 327] on li "Email address already taken" at bounding box center [784, 325] width 446 height 20
